Goal: Task Accomplishment & Management: Manage account settings

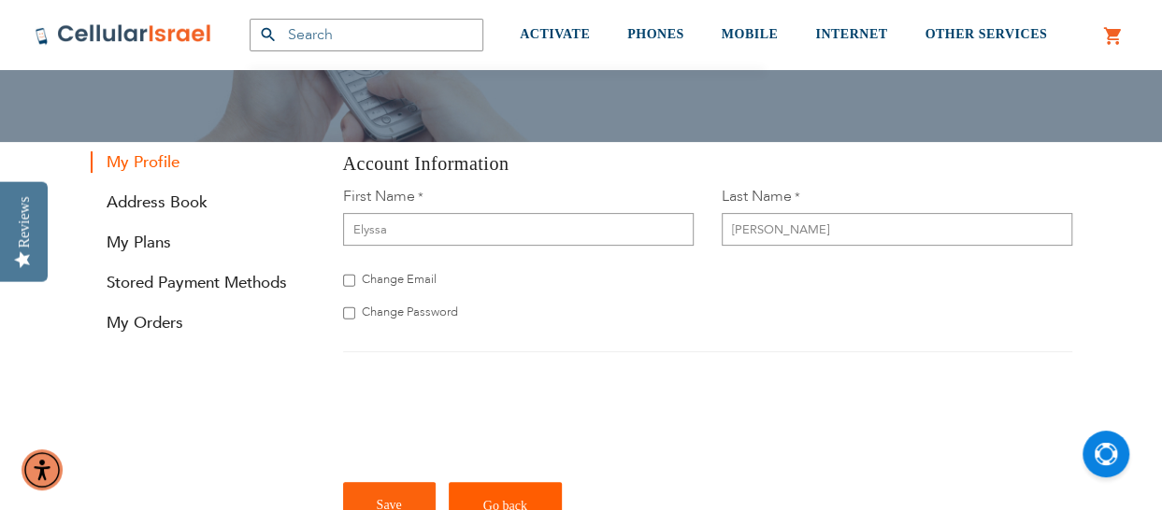
scroll to position [174, 0]
click at [152, 243] on link "My Plans" at bounding box center [203, 242] width 224 height 21
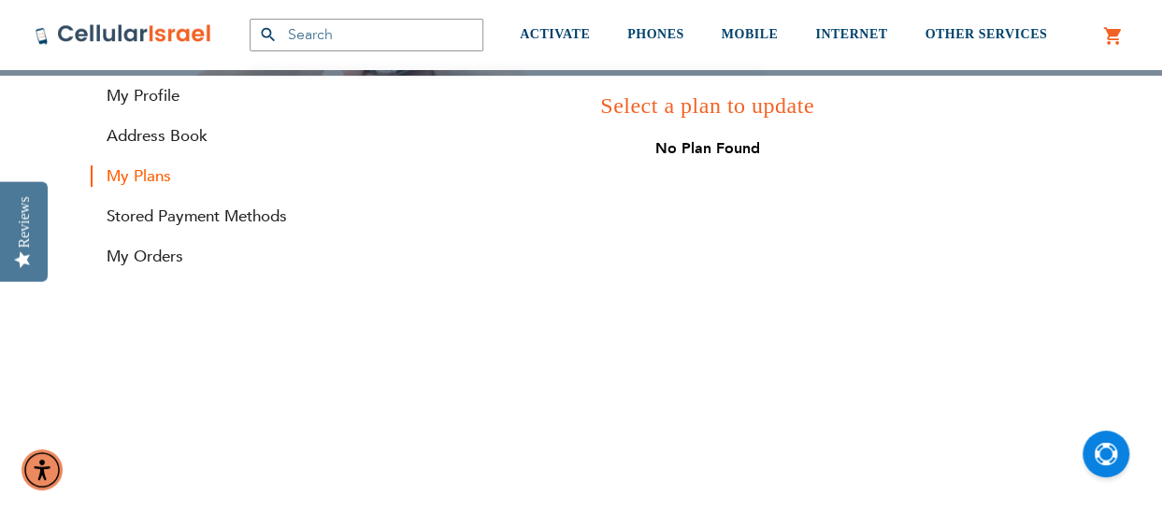
scroll to position [237, 0]
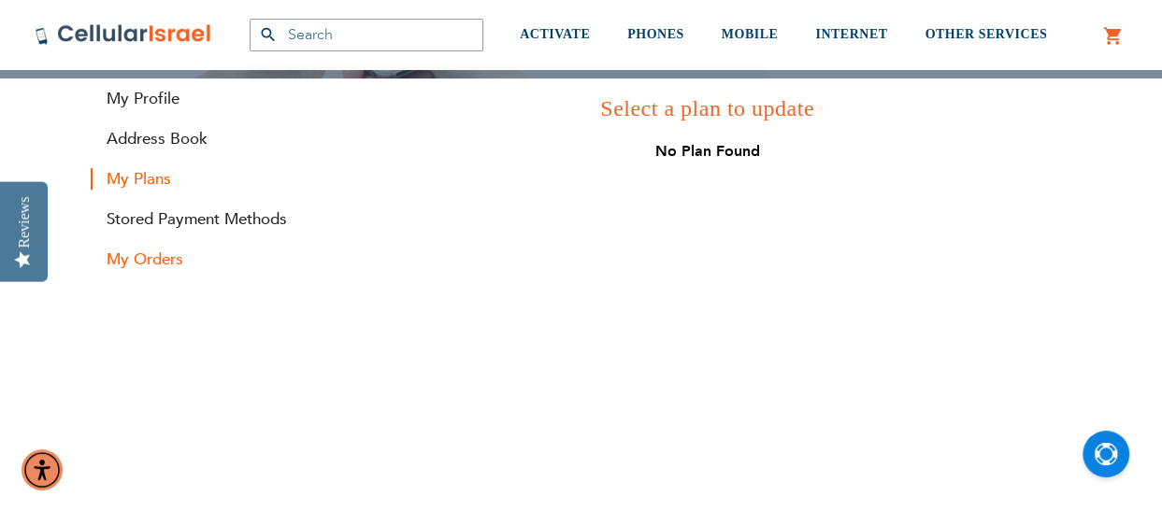
click at [175, 261] on link "My Orders" at bounding box center [203, 259] width 224 height 21
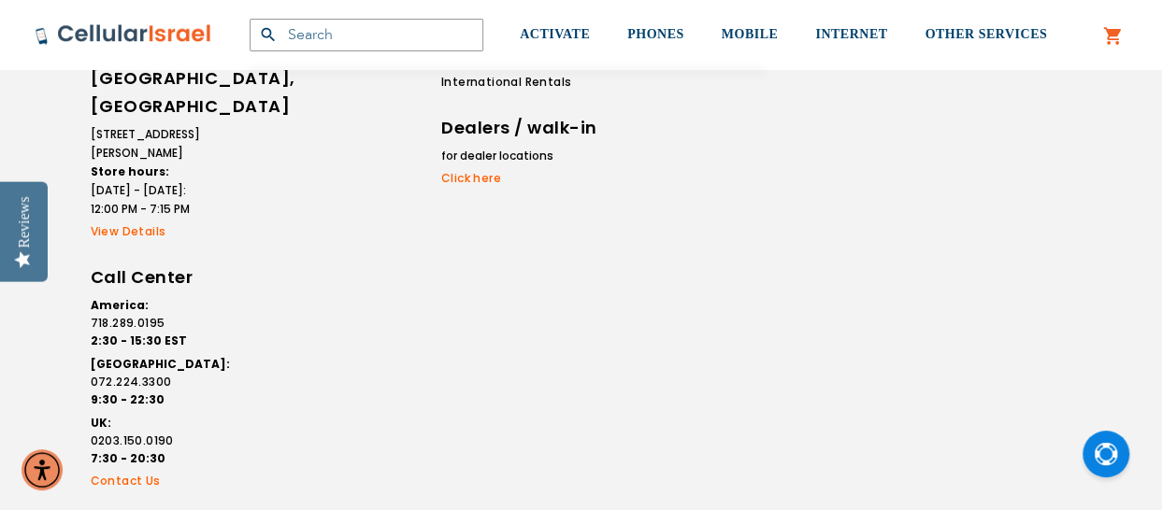
scroll to position [1010, 0]
